Goal: Transaction & Acquisition: Register for event/course

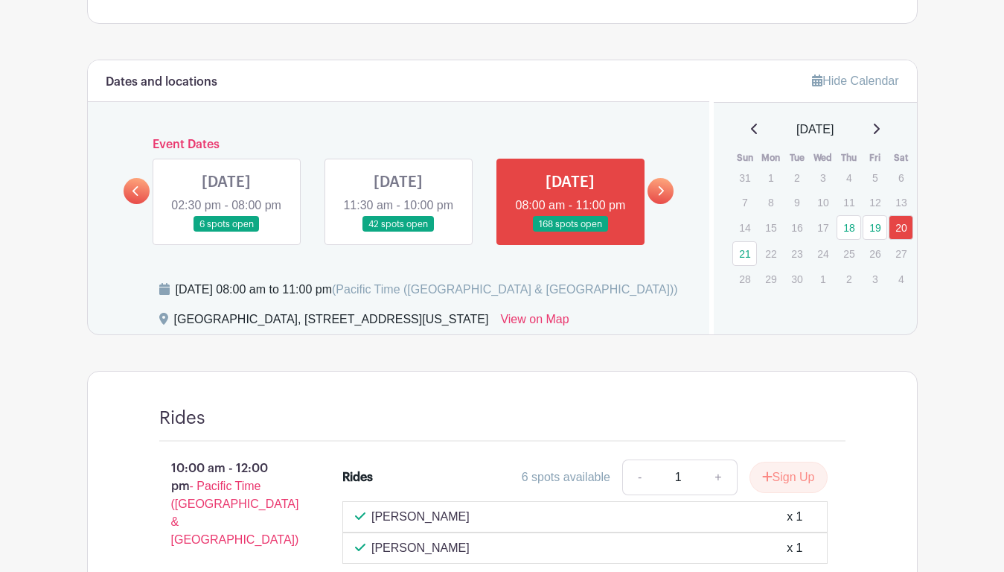
scroll to position [641, 0]
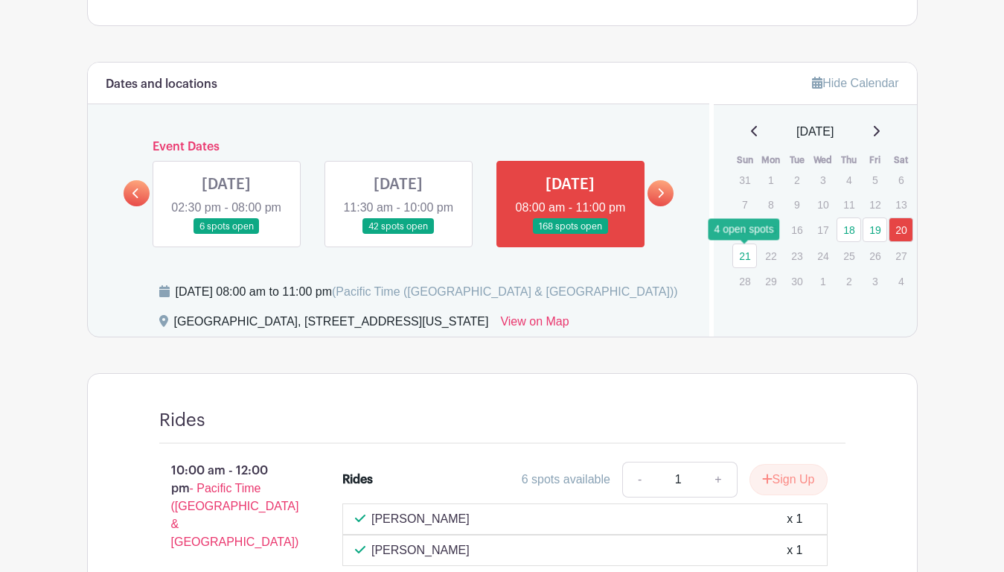
click at [747, 262] on link "21" at bounding box center [744, 255] width 25 height 25
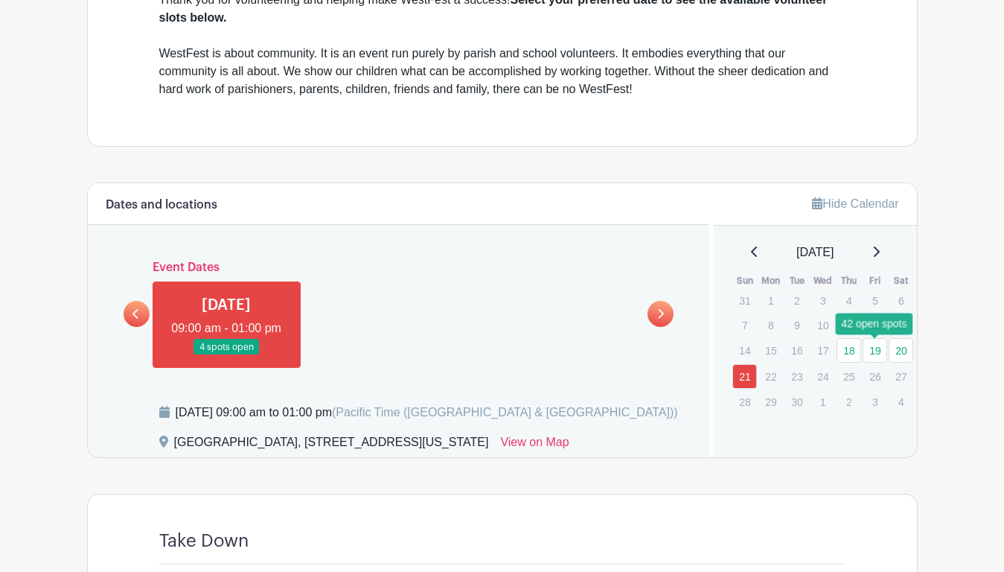
scroll to position [521, 0]
click at [879, 354] on link "19" at bounding box center [875, 349] width 25 height 25
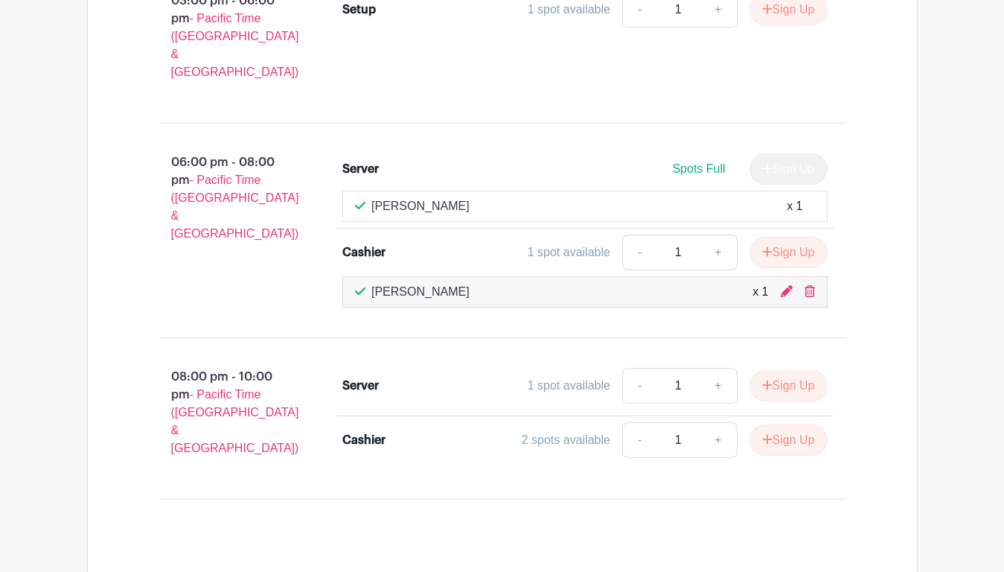
scroll to position [8281, 0]
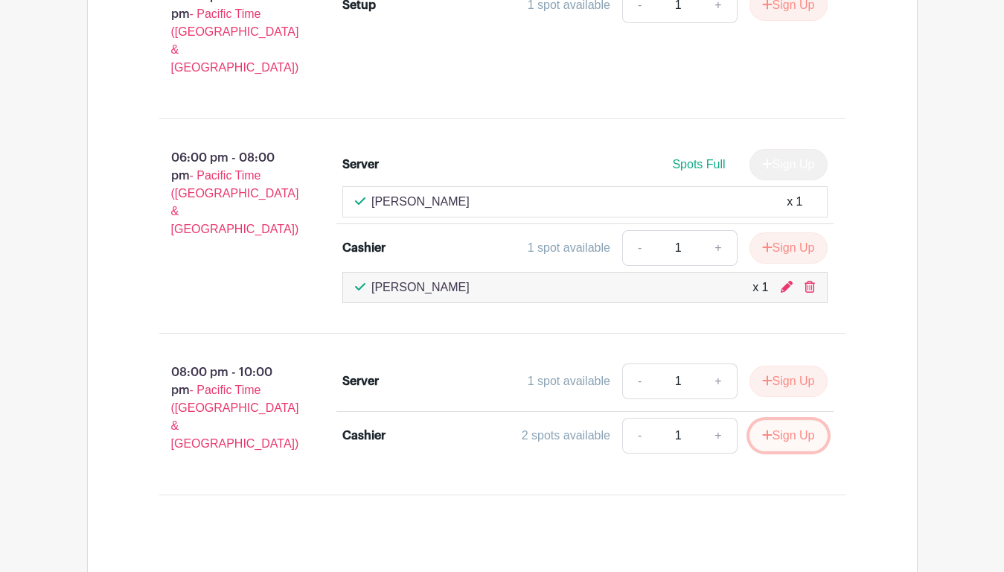
click at [763, 430] on icon "submit" at bounding box center [767, 435] width 10 height 10
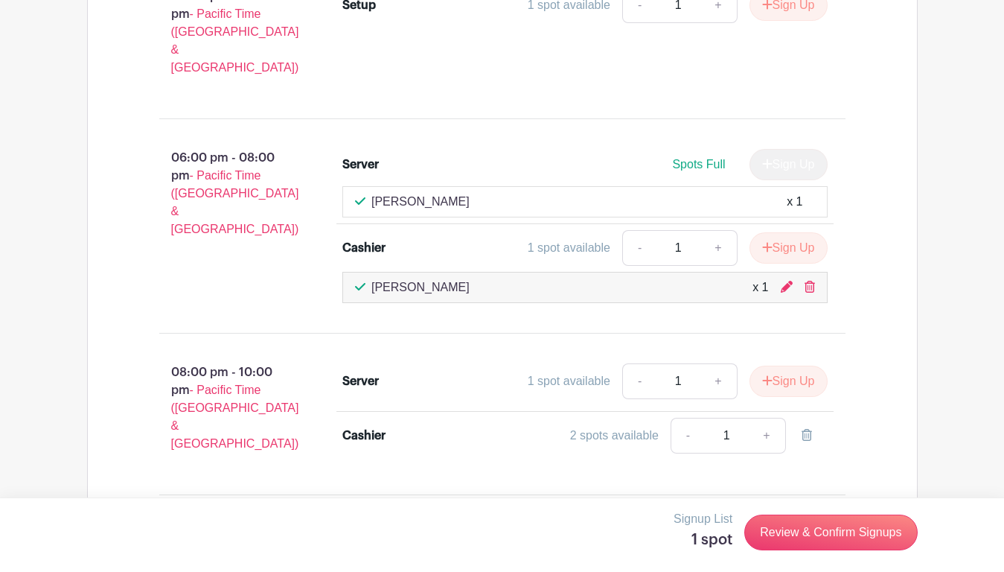
scroll to position [8254, 0]
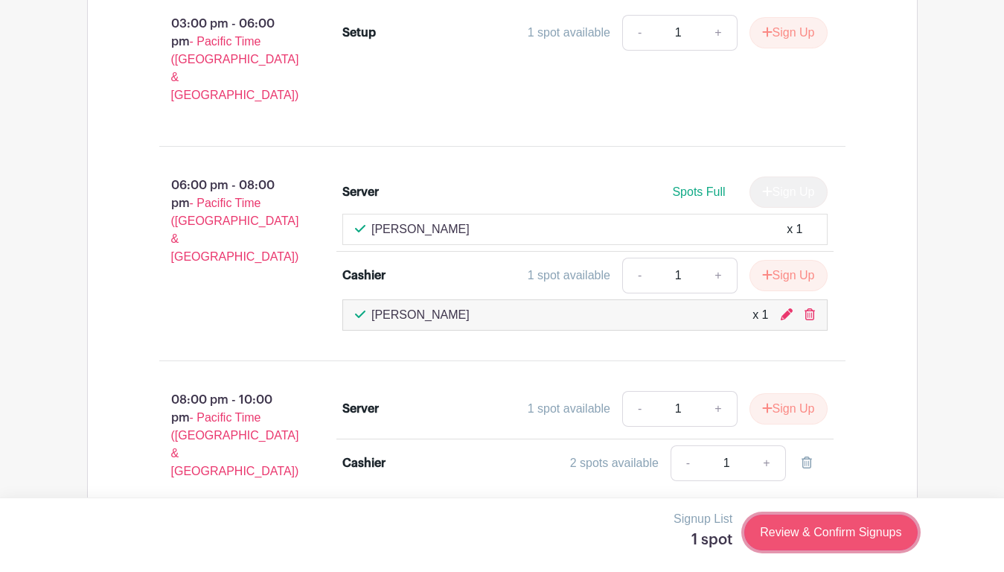
click at [816, 542] on link "Review & Confirm Signups" at bounding box center [830, 532] width 173 height 36
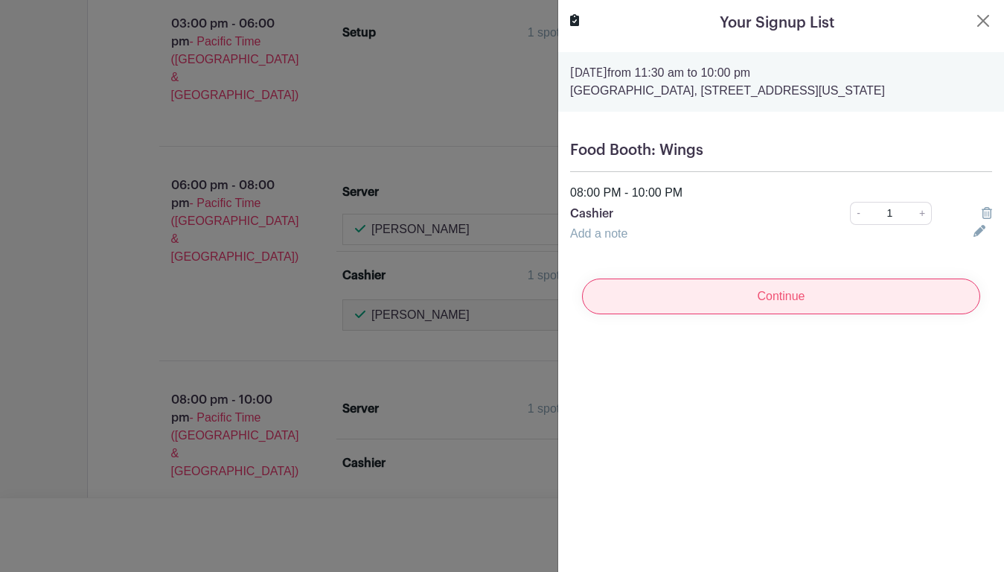
click at [794, 296] on input "Continue" at bounding box center [781, 296] width 398 height 36
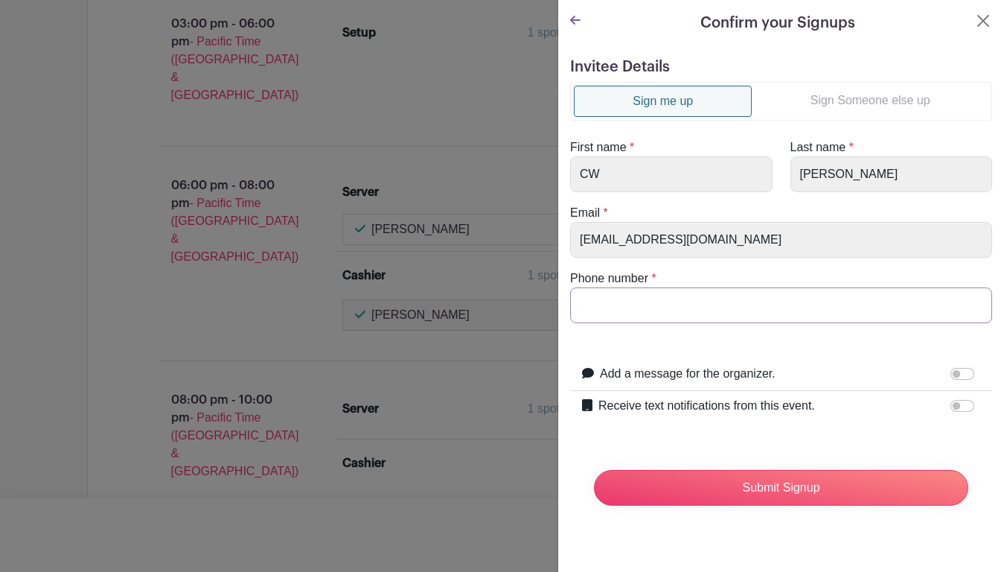
click at [739, 311] on input "Phone number" at bounding box center [781, 305] width 422 height 36
type input "5127852345"
click at [957, 407] on input "Receive text notifications from this event." at bounding box center [963, 406] width 24 height 12
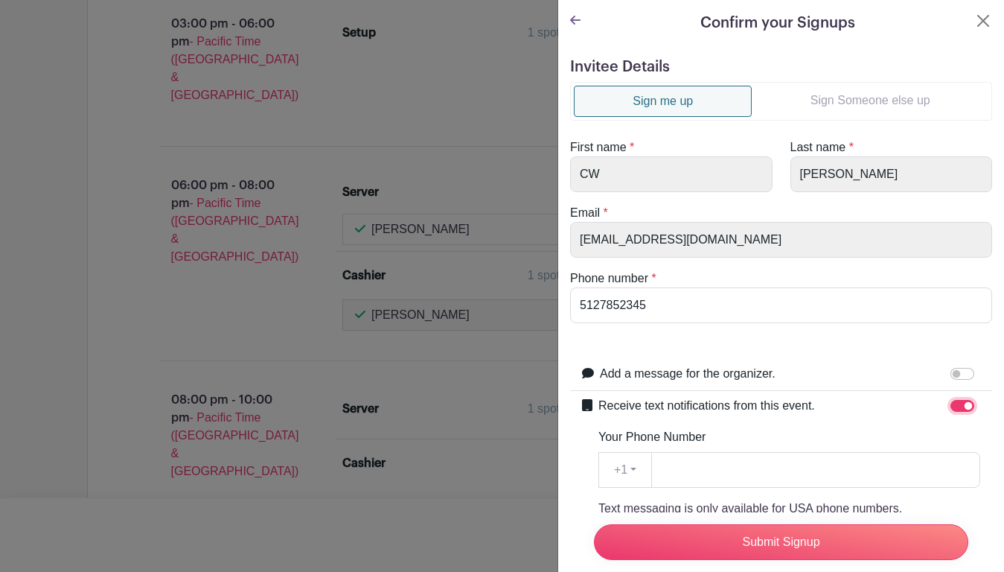
click at [957, 407] on input "Receive text notifications from this event." at bounding box center [963, 406] width 24 height 12
checkbox input "false"
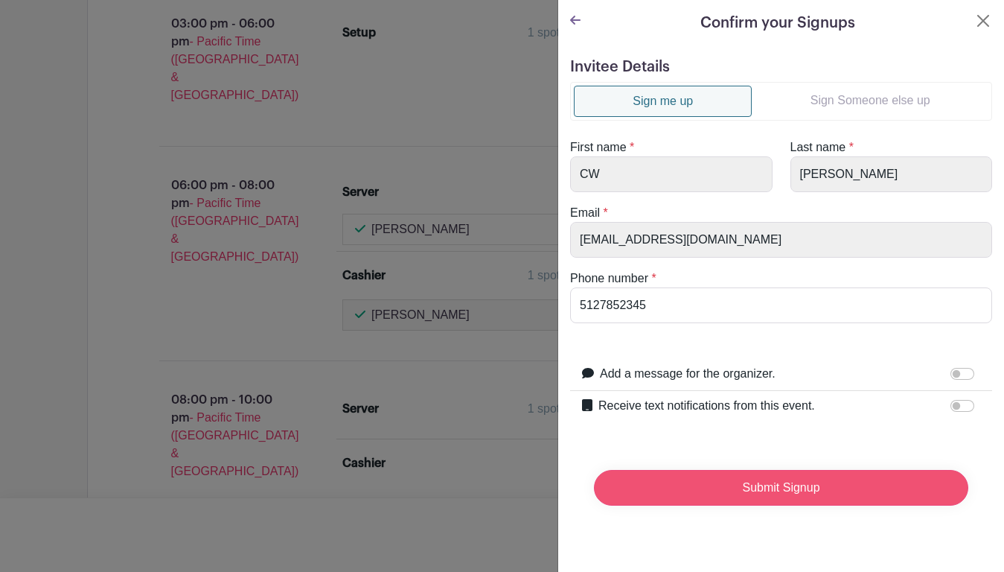
click at [789, 493] on input "Submit Signup" at bounding box center [781, 488] width 374 height 36
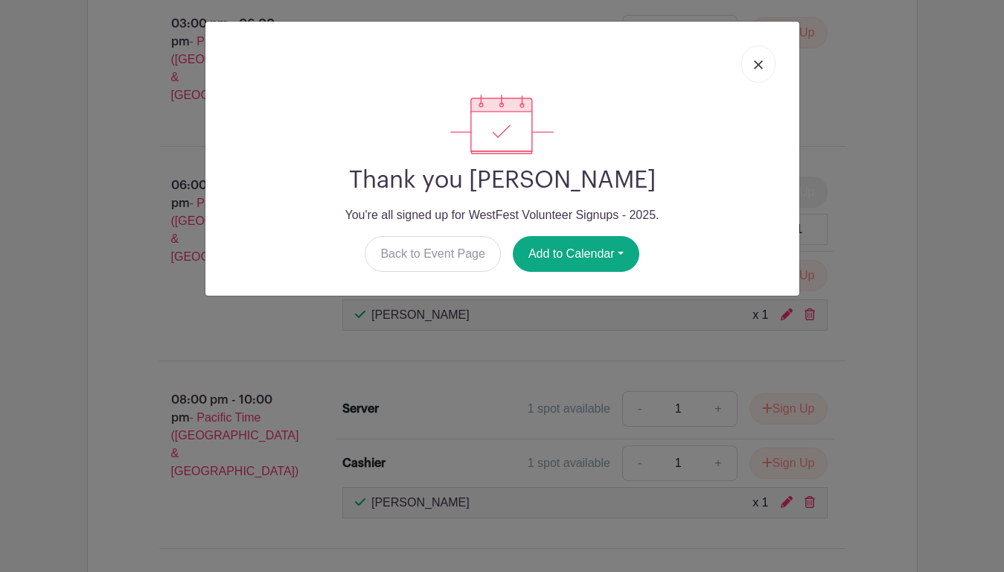
click at [757, 67] on img at bounding box center [758, 64] width 9 height 9
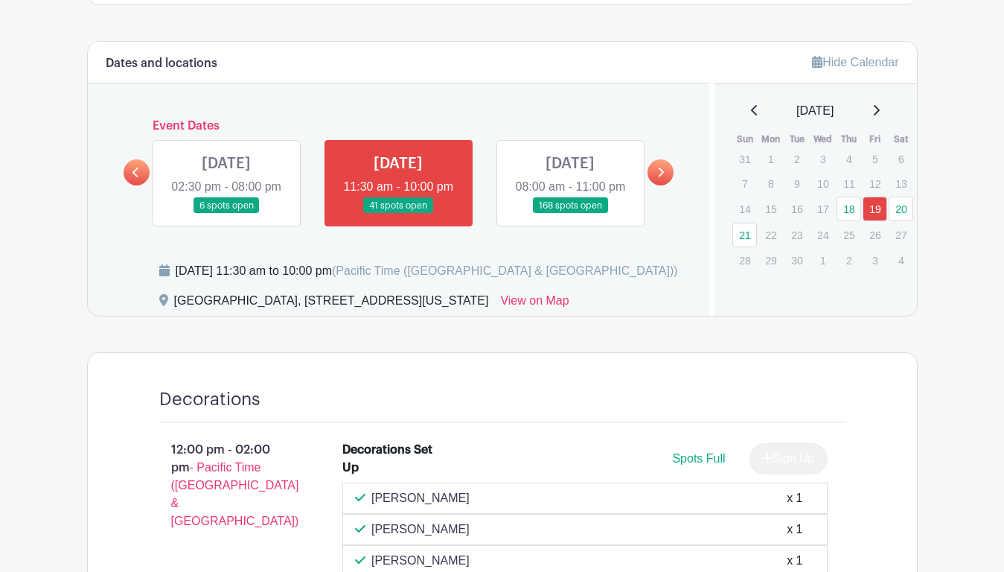
scroll to position [667, 0]
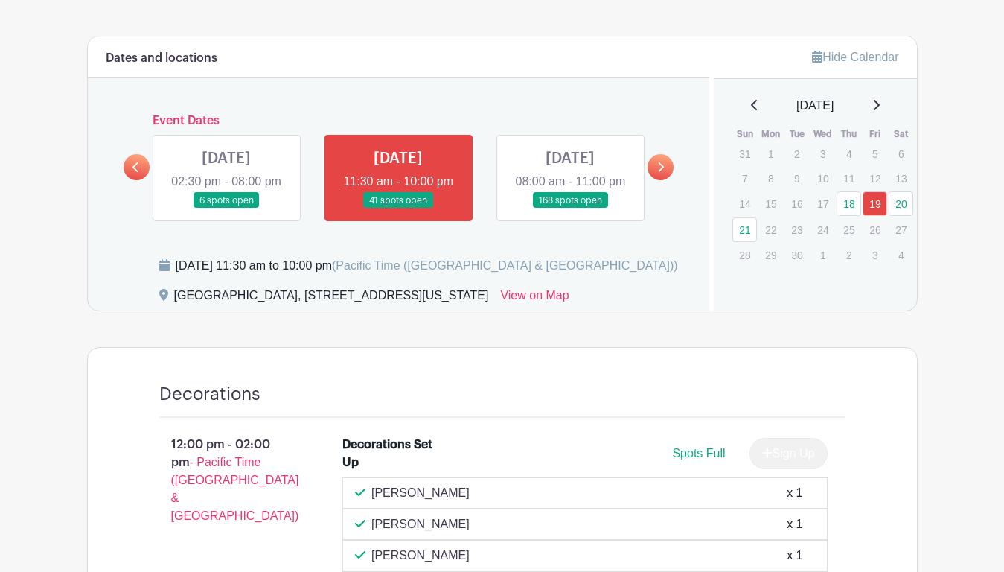
click at [570, 208] on link at bounding box center [570, 208] width 0 height 0
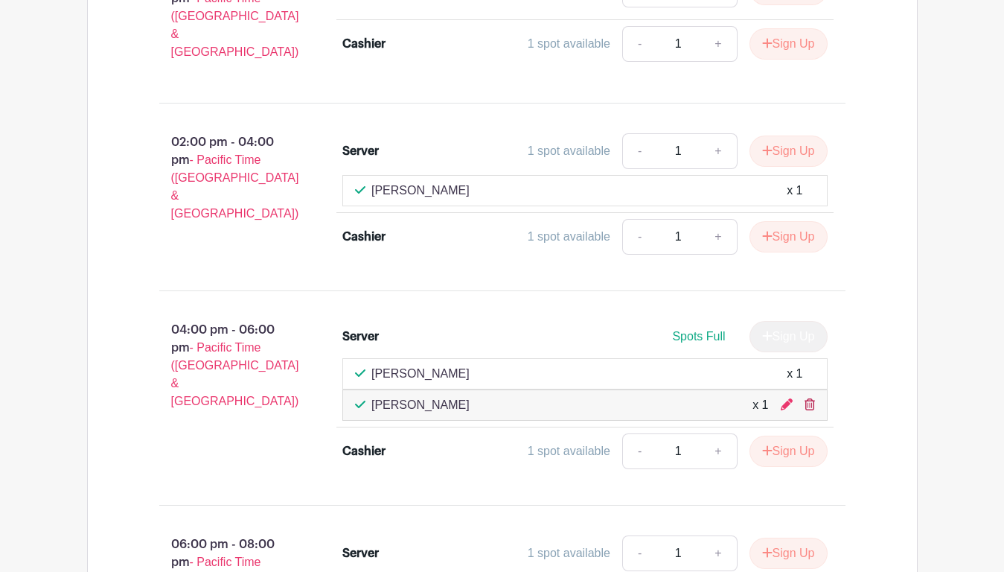
scroll to position [13592, 0]
click at [811, 399] on icon at bounding box center [810, 405] width 10 height 12
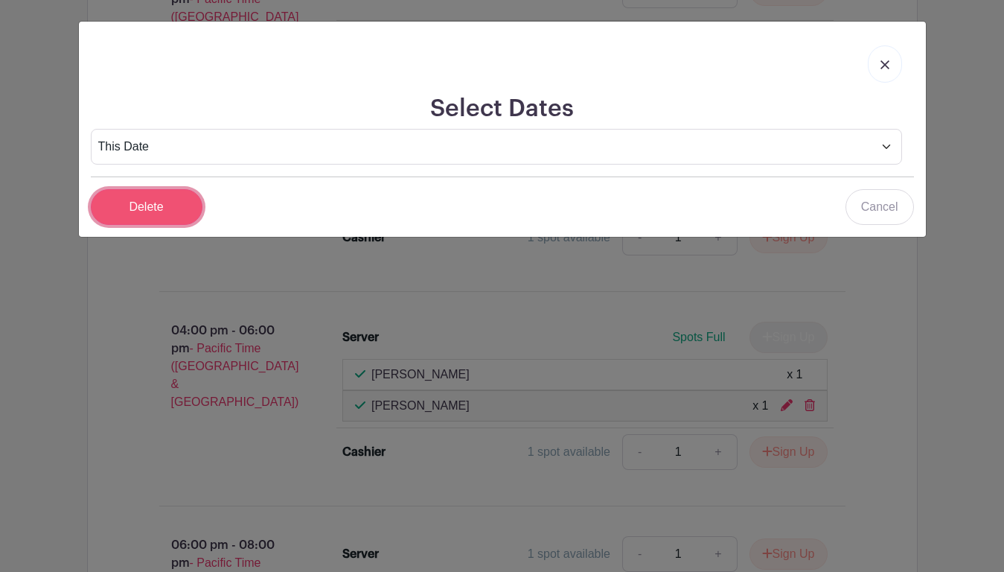
click at [177, 206] on input "Delete" at bounding box center [147, 207] width 112 height 36
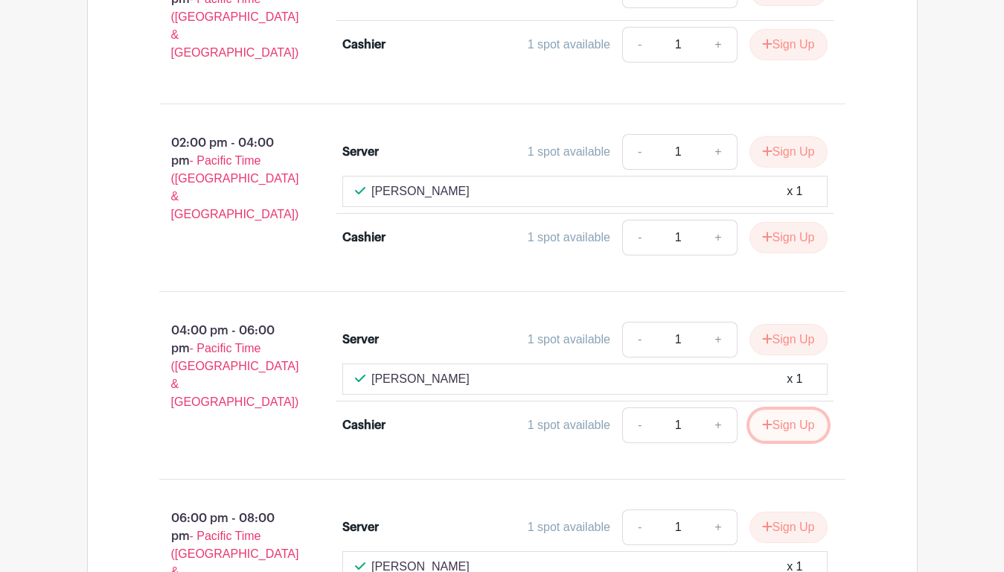
click at [805, 409] on button "Sign Up" at bounding box center [789, 424] width 78 height 31
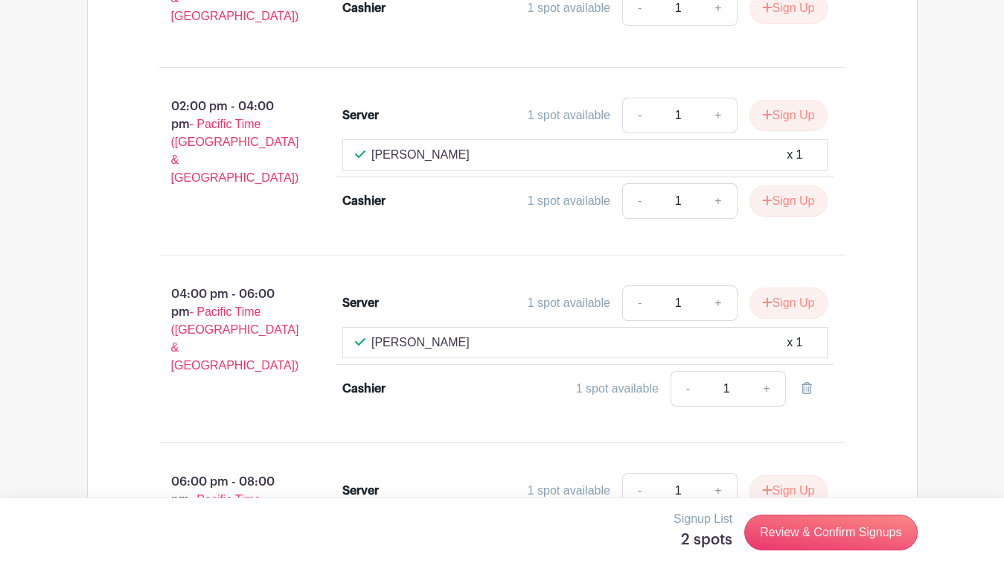
scroll to position [13625, 0]
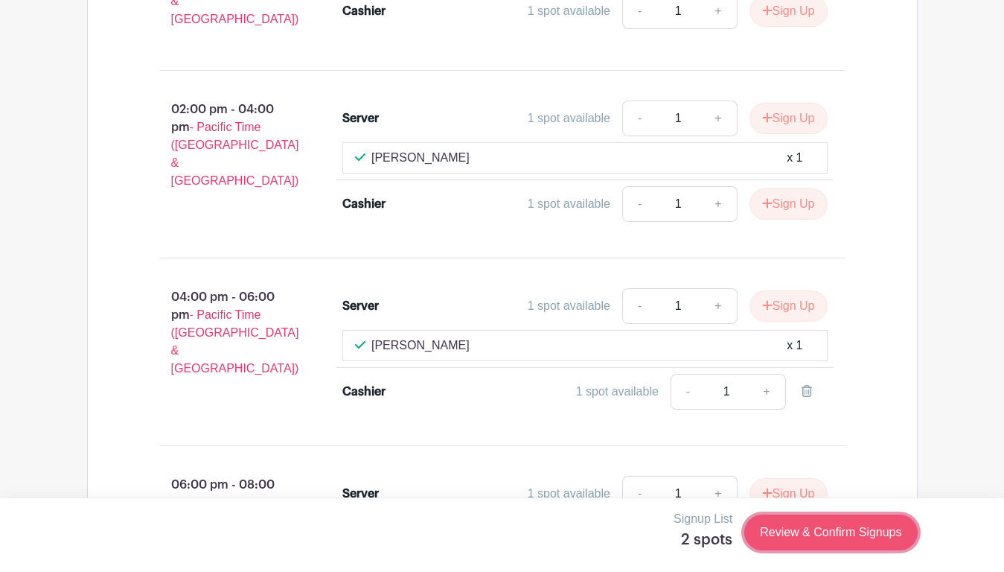
click at [823, 531] on link "Review & Confirm Signups" at bounding box center [830, 532] width 173 height 36
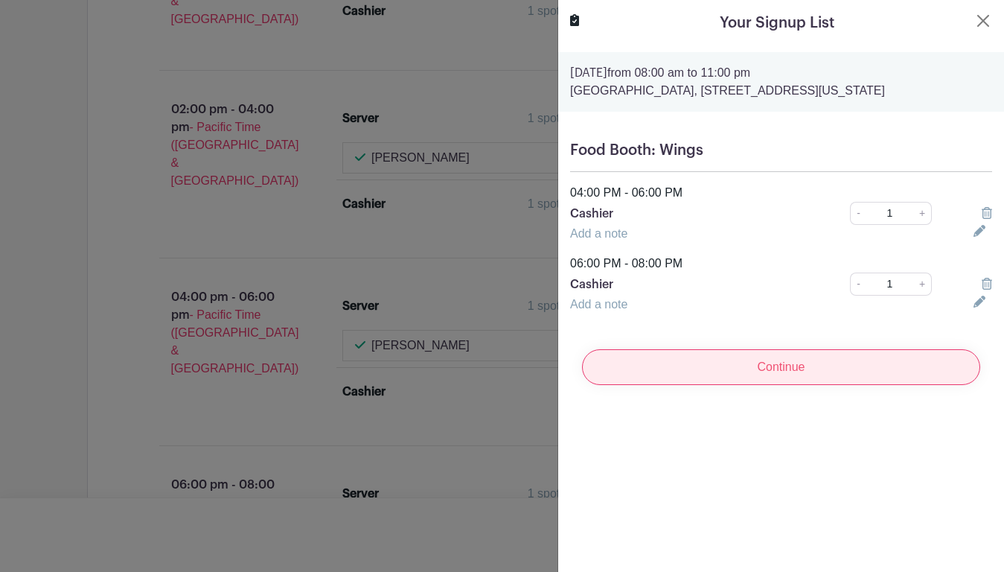
click at [837, 378] on input "Continue" at bounding box center [781, 367] width 398 height 36
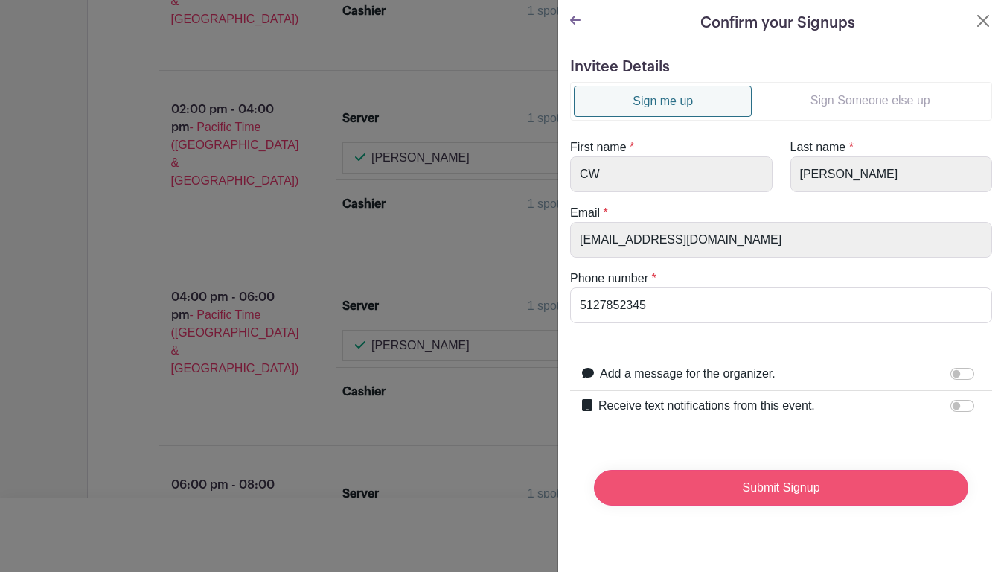
click at [786, 491] on input "Submit Signup" at bounding box center [781, 488] width 374 height 36
